Goal: Communication & Community: Answer question/provide support

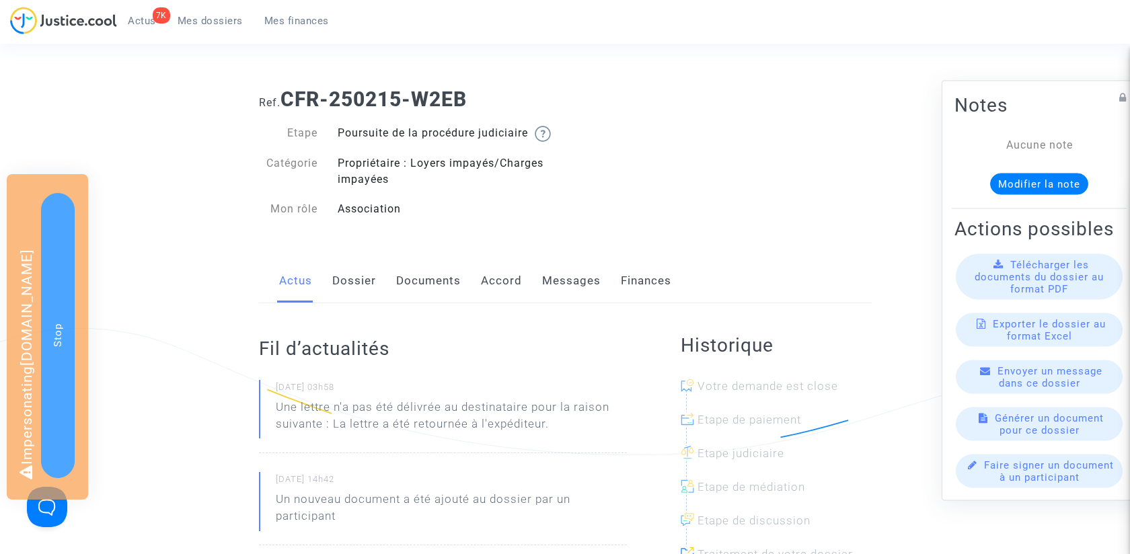
click at [564, 293] on link "Messages" at bounding box center [571, 281] width 59 height 44
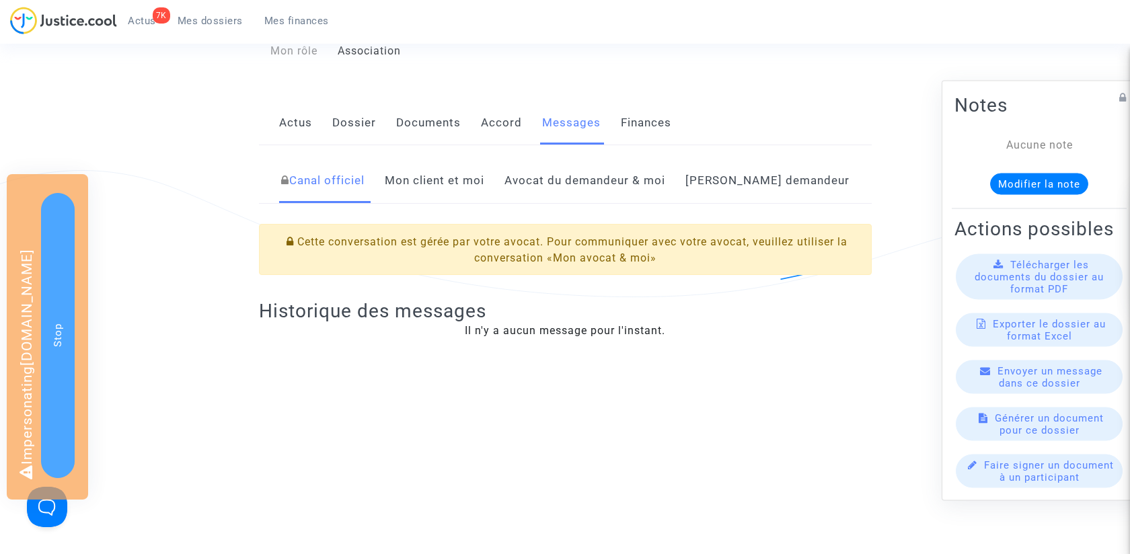
scroll to position [114, 0]
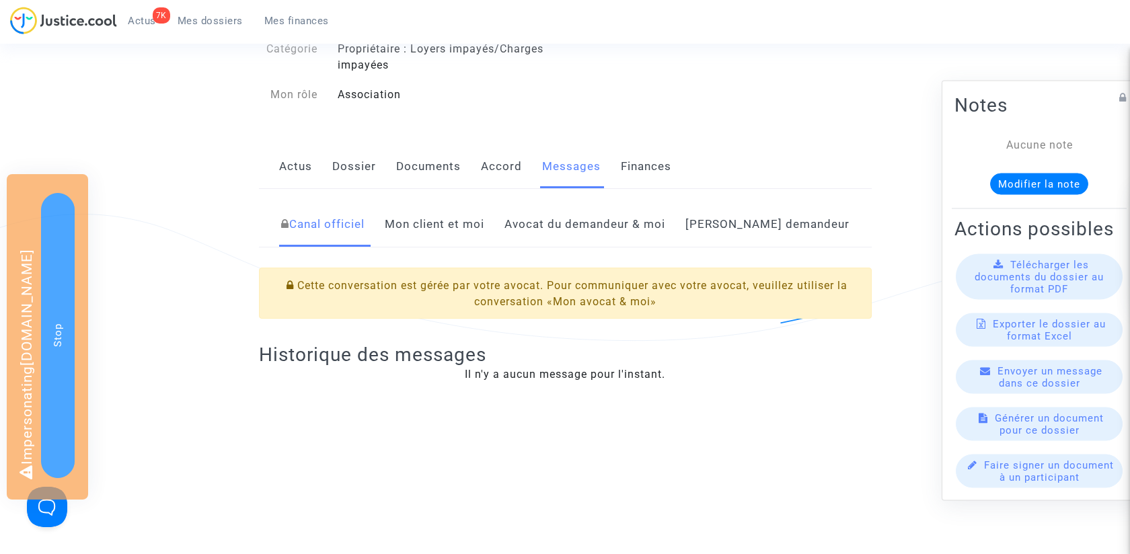
click at [576, 235] on link "Avocat du demandeur & moi" at bounding box center [584, 224] width 161 height 44
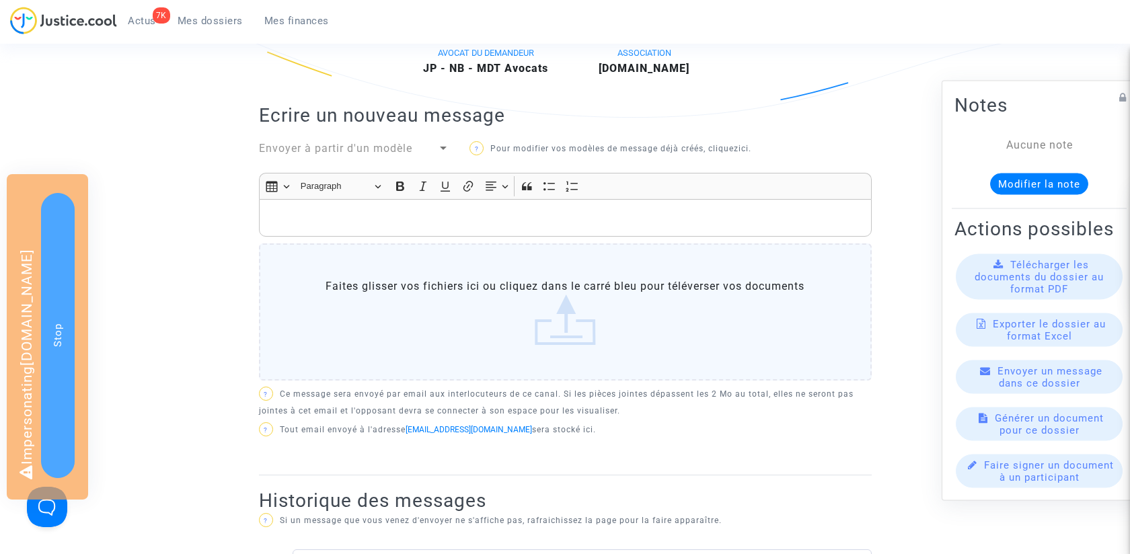
scroll to position [426, 0]
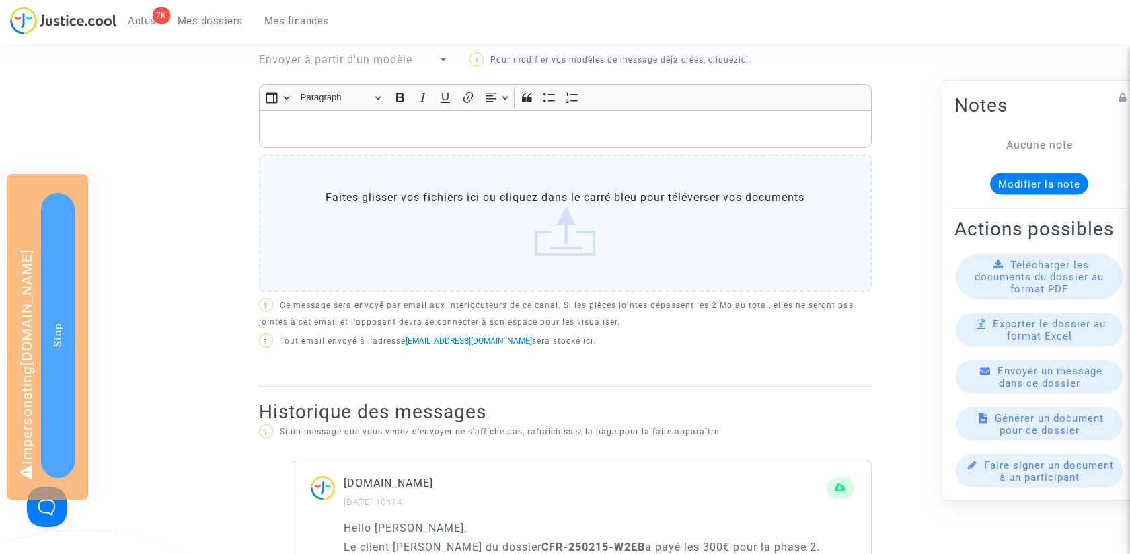
click at [420, 68] on div "Envoyer à partir d'un modèle" at bounding box center [348, 60] width 179 height 16
click at [410, 108] on span "Notif Paiement Client" at bounding box center [353, 107] width 191 height 32
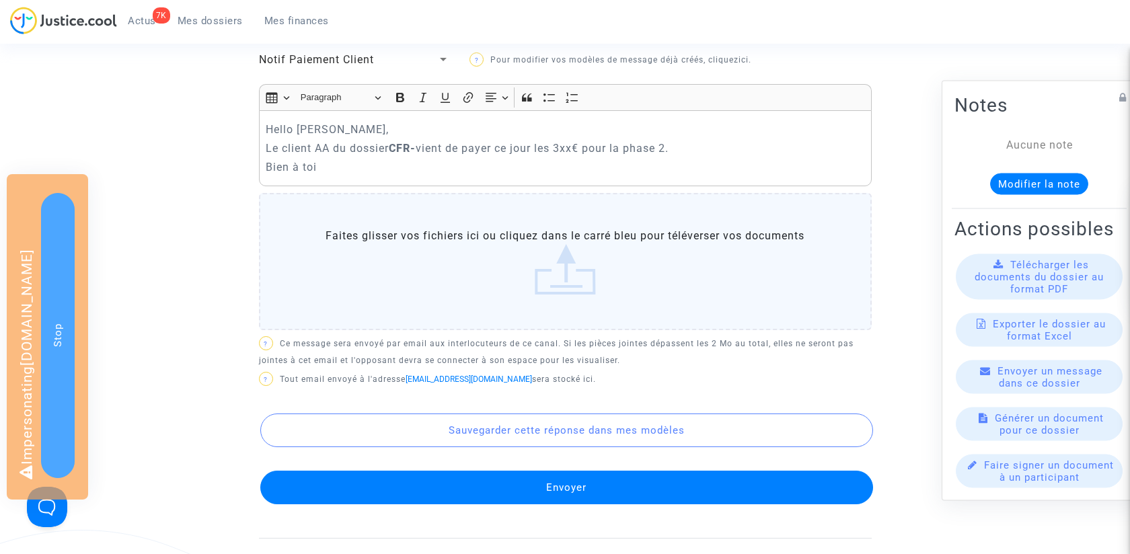
click at [330, 157] on p "Le client AA du dossier CFR- vient de payer ce jour les 3xx€ pour la phase 2." at bounding box center [565, 148] width 598 height 17
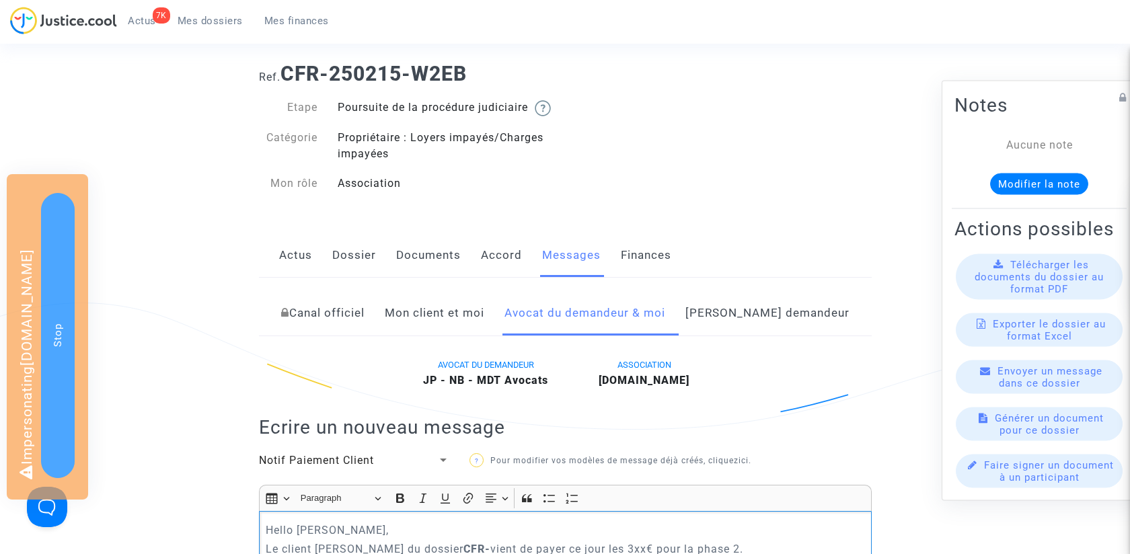
scroll to position [0, 0]
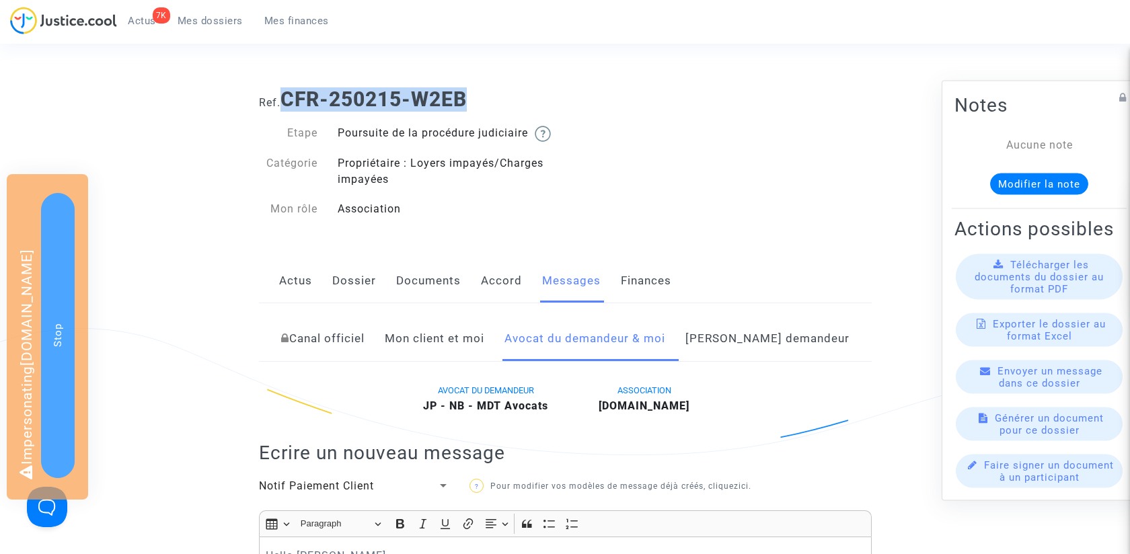
drag, startPoint x: 286, startPoint y: 96, endPoint x: 594, endPoint y: 101, distance: 307.3
click at [594, 101] on h1 "Ref. CFR-250215-W2EB" at bounding box center [565, 99] width 613 height 24
copy b "CFR-250215-W2EB"
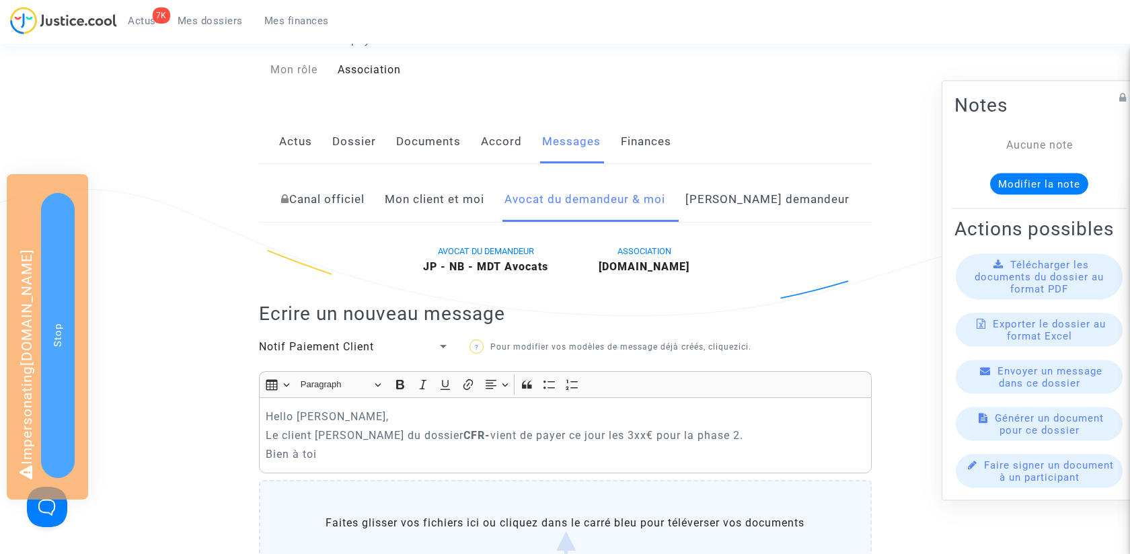
scroll to position [268, 0]
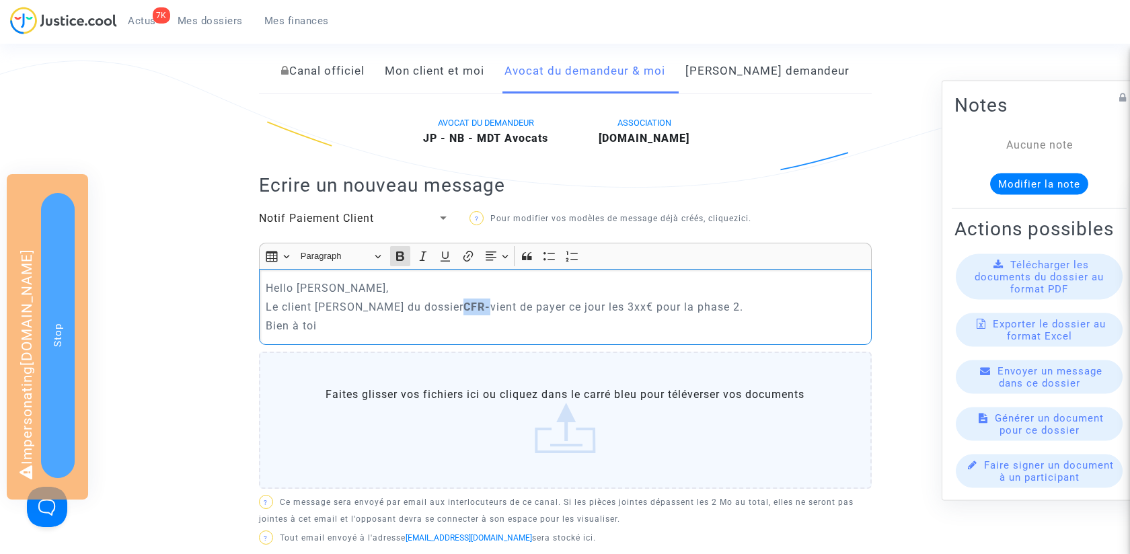
drag, startPoint x: 463, startPoint y: 322, endPoint x: 490, endPoint y: 322, distance: 26.2
click at [490, 315] on p "Le client [PERSON_NAME] du dossier CFR- vient de payer ce jour les 3xx€ pour la…" at bounding box center [565, 307] width 598 height 17
click at [727, 315] on p "Le client [PERSON_NAME] du dossier CFR-250215-W2EB vient de payer ce jour les 3…" at bounding box center [565, 307] width 598 height 17
click at [827, 315] on p "Le client [PERSON_NAME] du dossier CFR-250215-W2EB vient de payer ce jour les 1…" at bounding box center [565, 307] width 598 height 17
drag, startPoint x: 576, startPoint y: 319, endPoint x: 683, endPoint y: 317, distance: 107.6
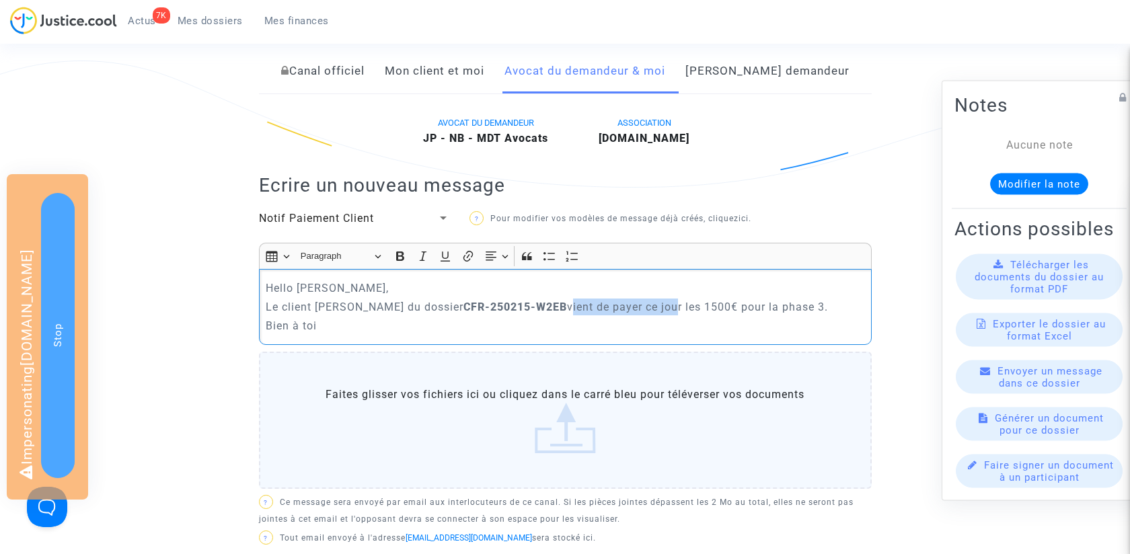
click at [683, 315] on p "Le client [PERSON_NAME] du dossier CFR-250215-W2EB vient de payer ce jour les 1…" at bounding box center [565, 307] width 598 height 17
drag, startPoint x: 630, startPoint y: 319, endPoint x: 574, endPoint y: 319, distance: 56.5
click at [574, 315] on p "Le client [PERSON_NAME] du dossier CFR-250215-W2EB a payé hie r les 1500€ pour …" at bounding box center [565, 307] width 598 height 17
click at [407, 266] on button "Bold (⌘B) Bold" at bounding box center [400, 256] width 20 height 20
click at [409, 344] on div "Hello [PERSON_NAME], Le client [PERSON_NAME] du dossier CFR-250215-W2EB a payé …" at bounding box center [565, 306] width 613 height 75
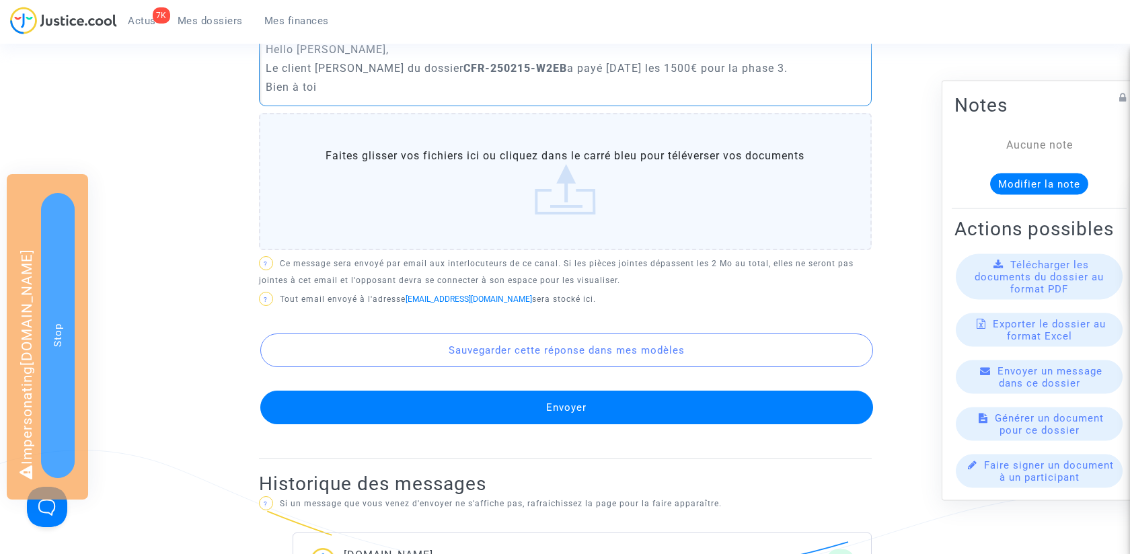
scroll to position [511, 0]
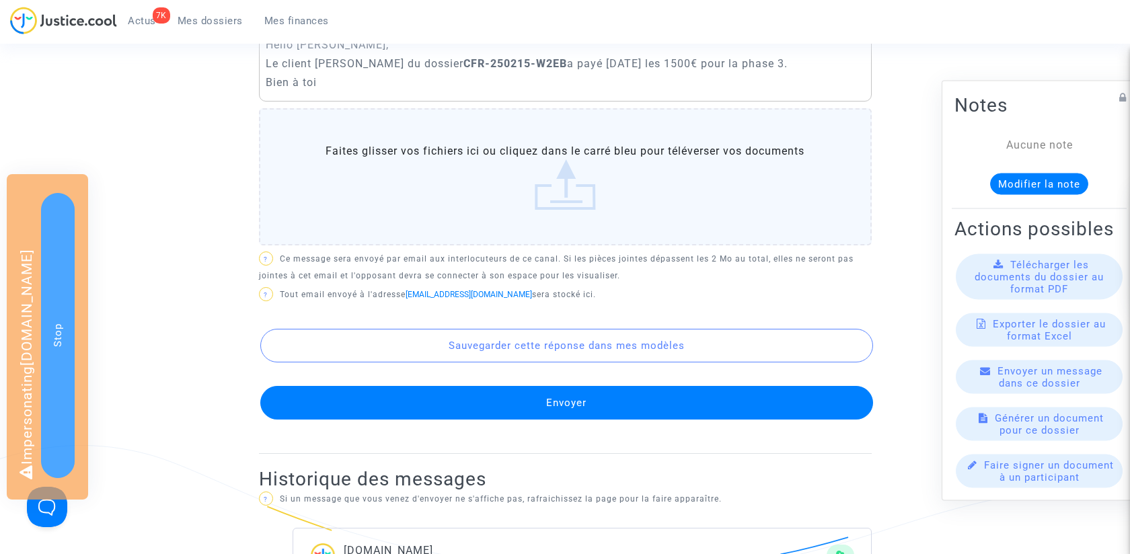
click at [544, 412] on button "Envoyer" at bounding box center [566, 403] width 613 height 34
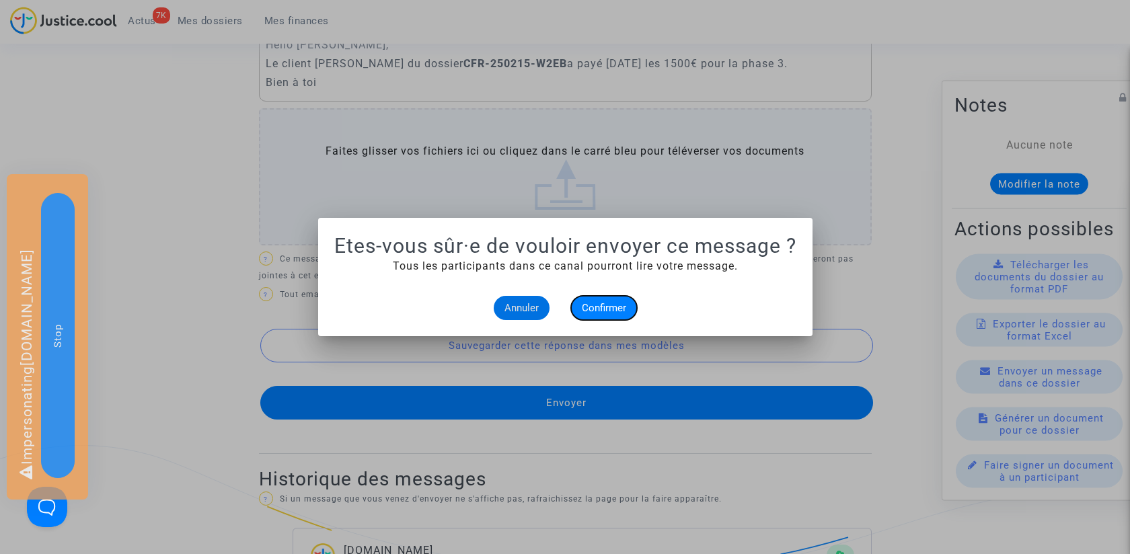
click at [611, 305] on span "Confirmer" at bounding box center [604, 308] width 44 height 12
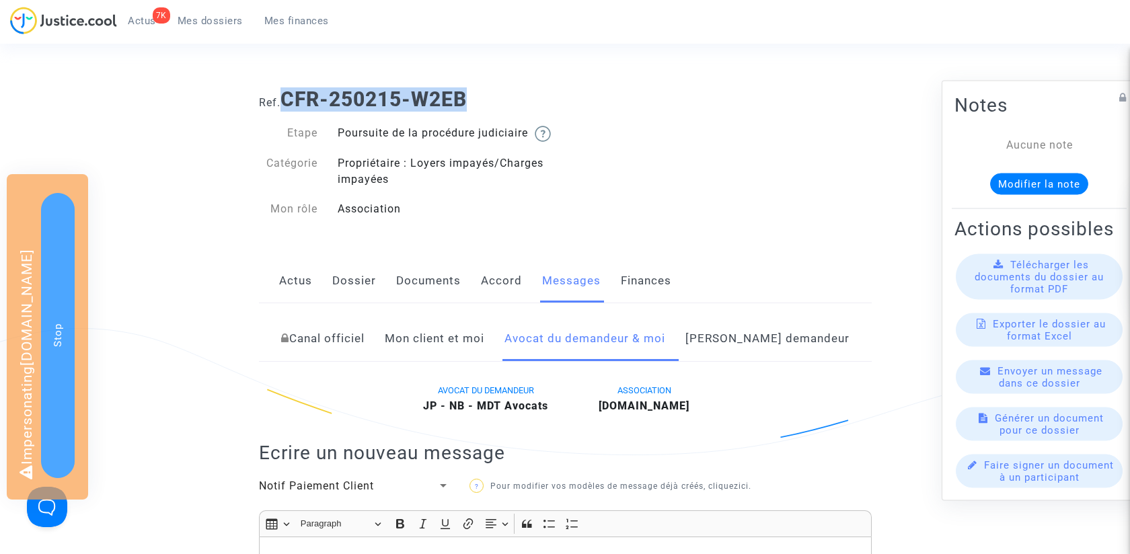
drag, startPoint x: 286, startPoint y: 94, endPoint x: 518, endPoint y: 94, distance: 232.0
click at [518, 94] on h1 "Ref. CFR-250215-W2EB" at bounding box center [565, 99] width 613 height 24
copy b "CFR-250215-W2EB"
